Goal: Information Seeking & Learning: Learn about a topic

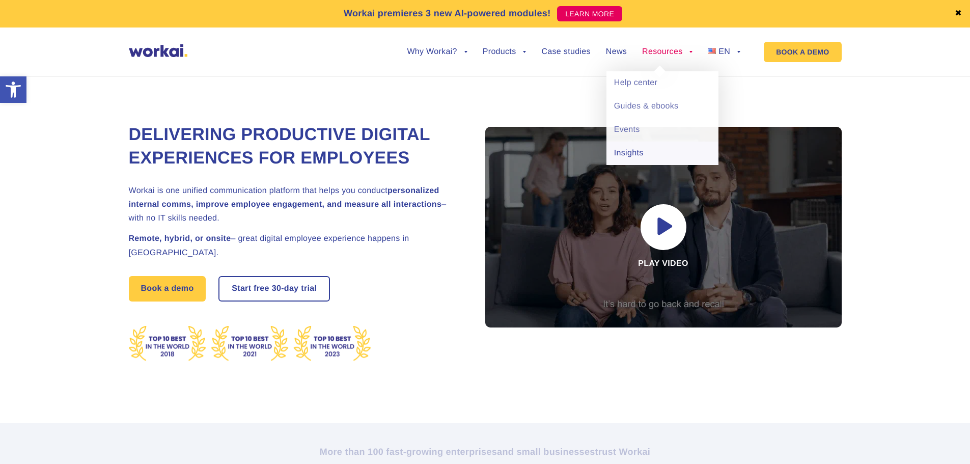
click at [643, 149] on link "Insights" at bounding box center [662, 153] width 112 height 23
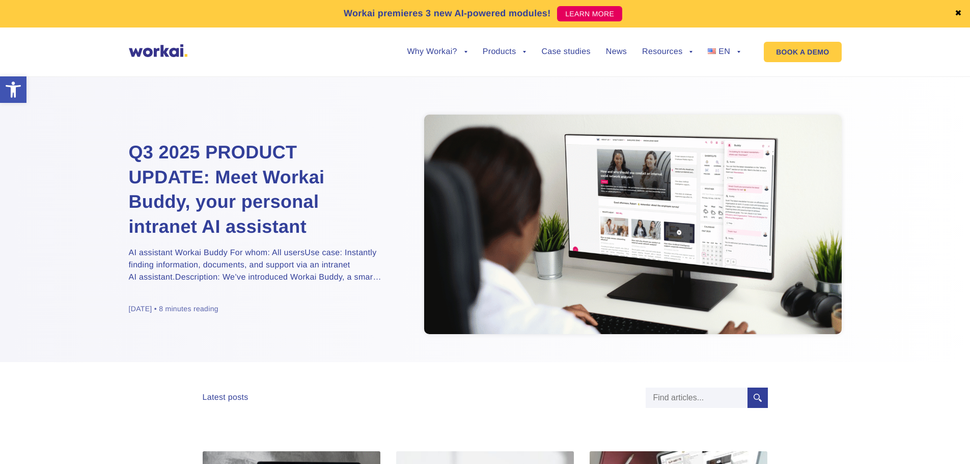
click at [286, 217] on h2 "Q3 2025 PRODUCT UPDATE: Meet Workai Buddy, your personal intranet AI assistant" at bounding box center [256, 189] width 255 height 99
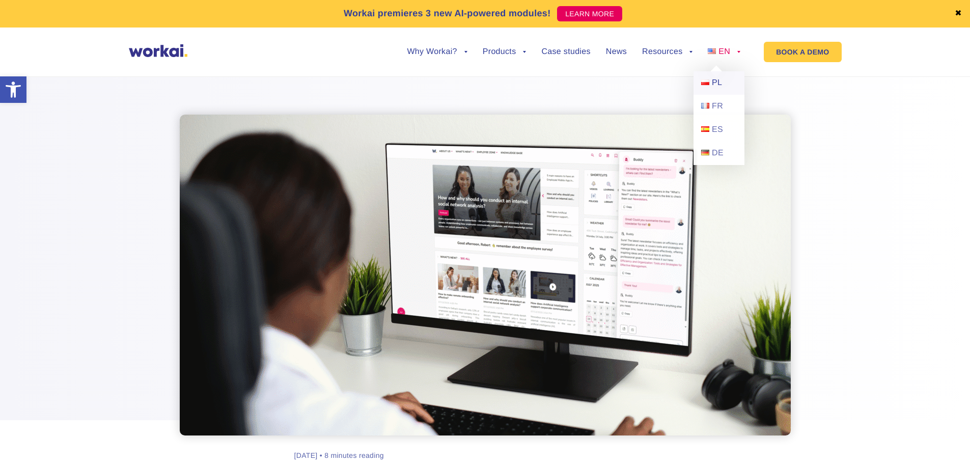
click at [716, 77] on link "PL" at bounding box center [719, 82] width 51 height 23
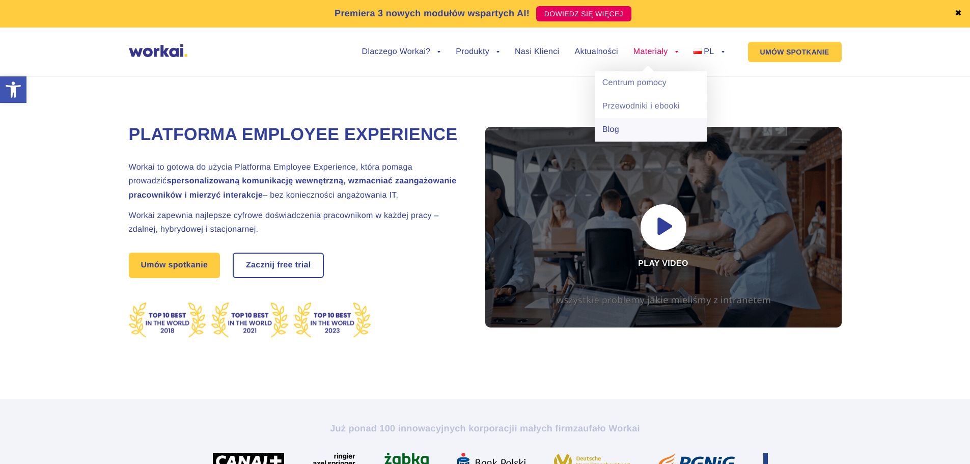
click at [639, 122] on link "Blog" at bounding box center [651, 129] width 112 height 23
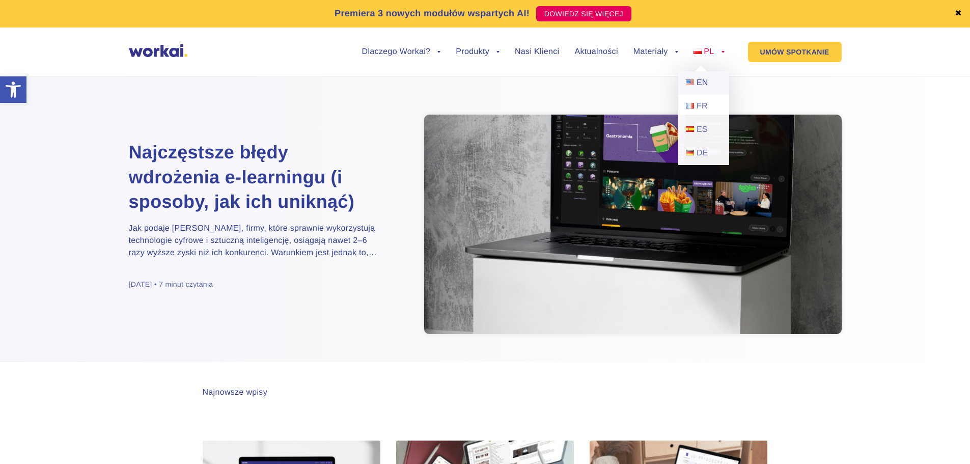
click at [705, 79] on span "EN" at bounding box center [703, 82] width 12 height 9
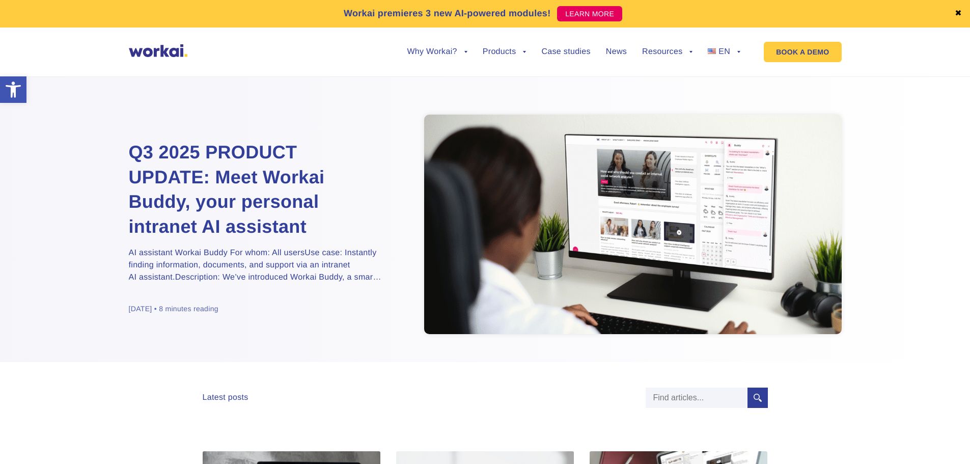
click at [253, 207] on h2 "Q3 2025 PRODUCT UPDATE: Meet Workai Buddy, your personal intranet AI assistant" at bounding box center [256, 189] width 255 height 99
